Goal: Book appointment/travel/reservation

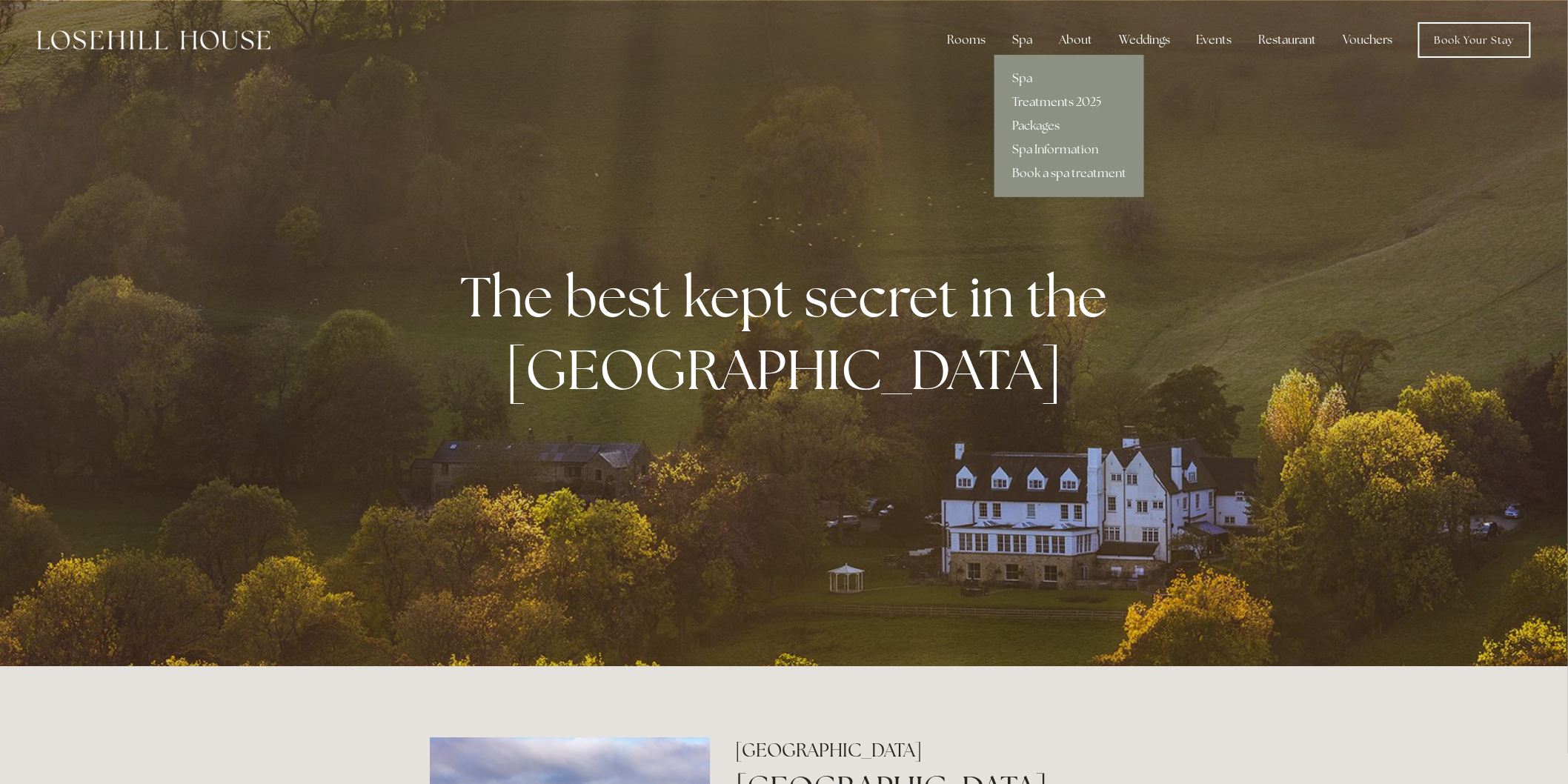
click at [1041, 96] on link "Treatments 2025" at bounding box center [1069, 103] width 149 height 24
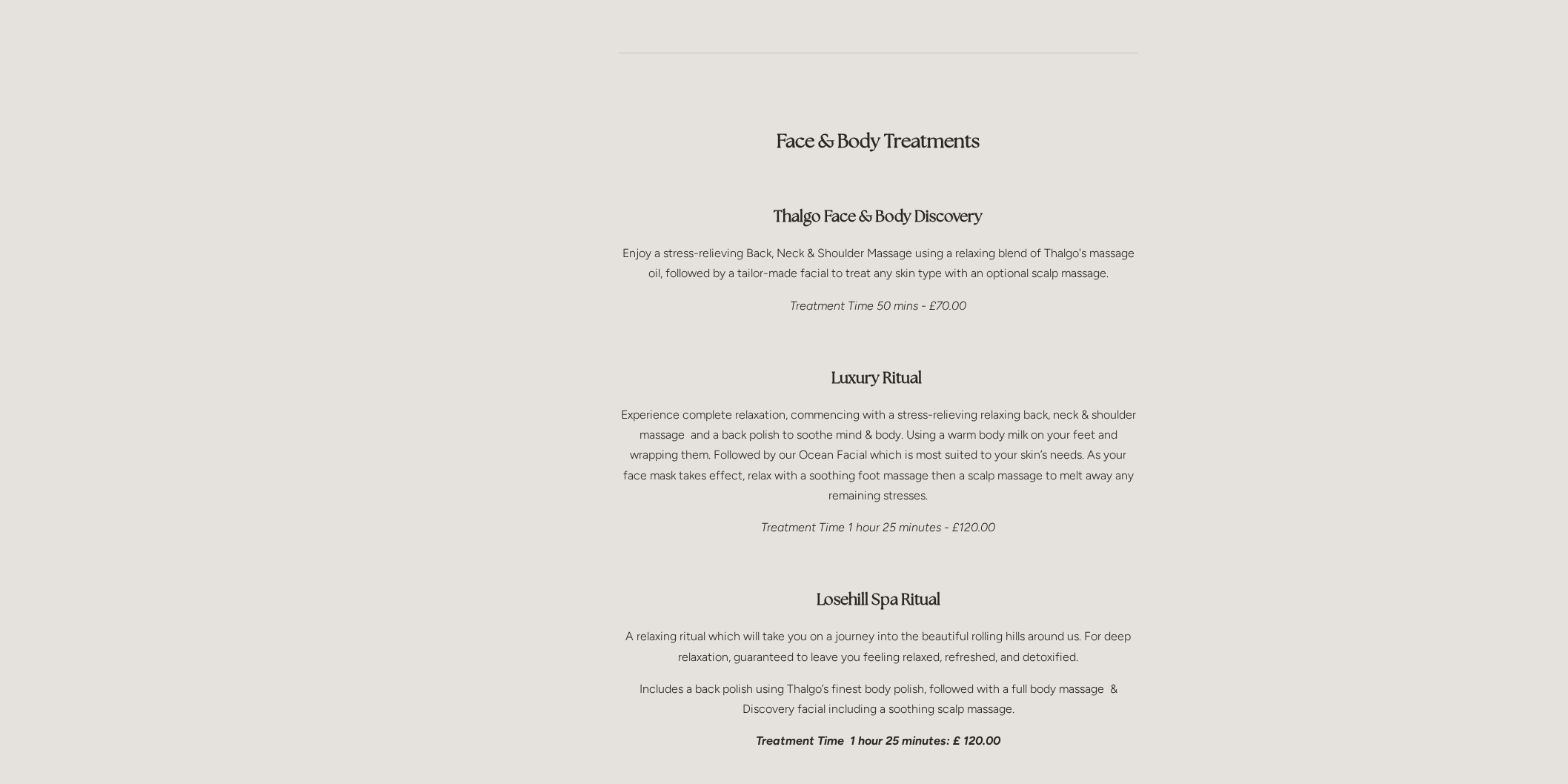
scroll to position [2059, 0]
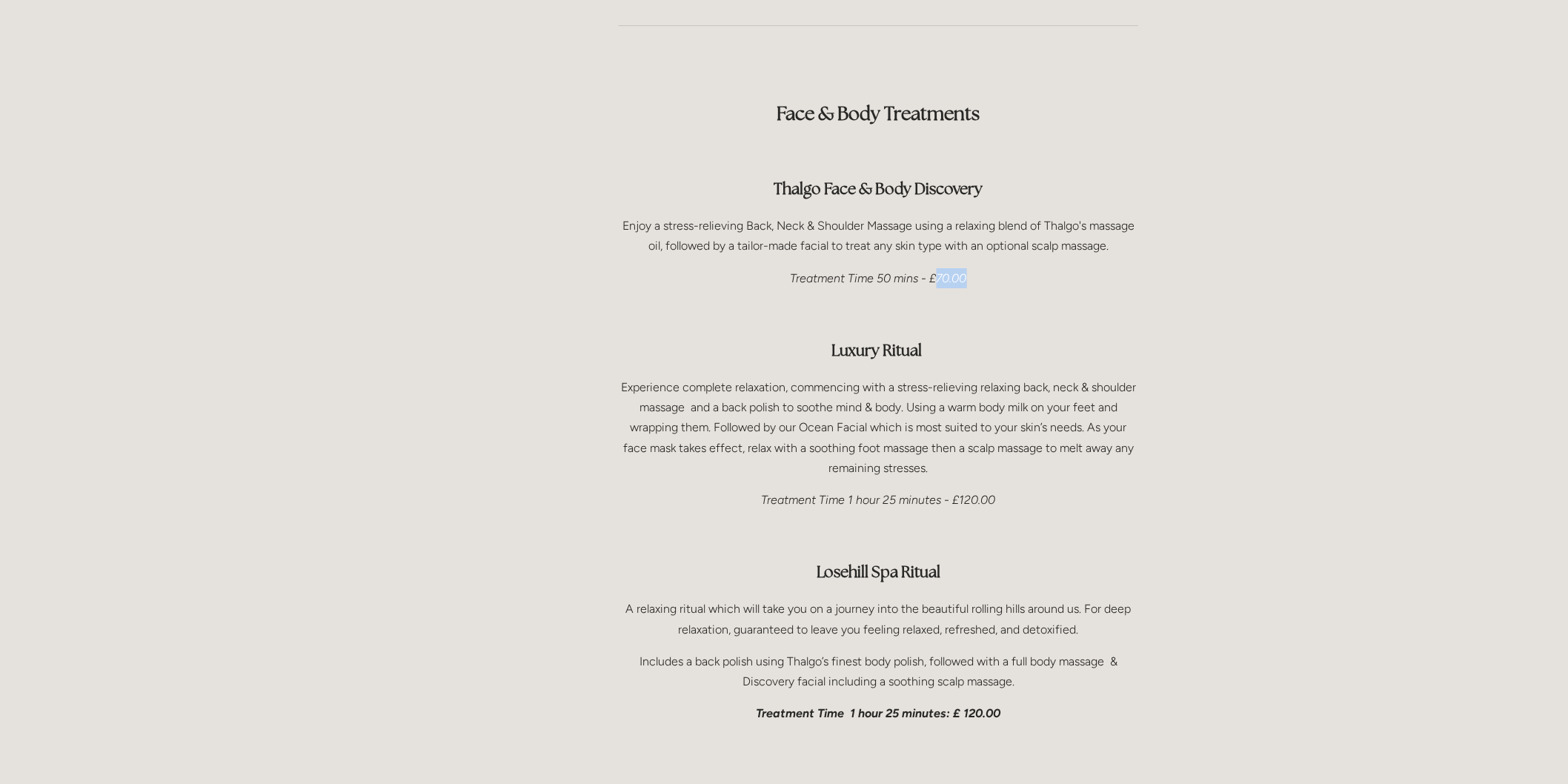
drag, startPoint x: 980, startPoint y: 239, endPoint x: 937, endPoint y: 240, distance: 43.0
click at [937, 268] on p "Treatment Time 50 mins - £70.00" at bounding box center [878, 278] width 519 height 20
